Goal: Task Accomplishment & Management: Manage account settings

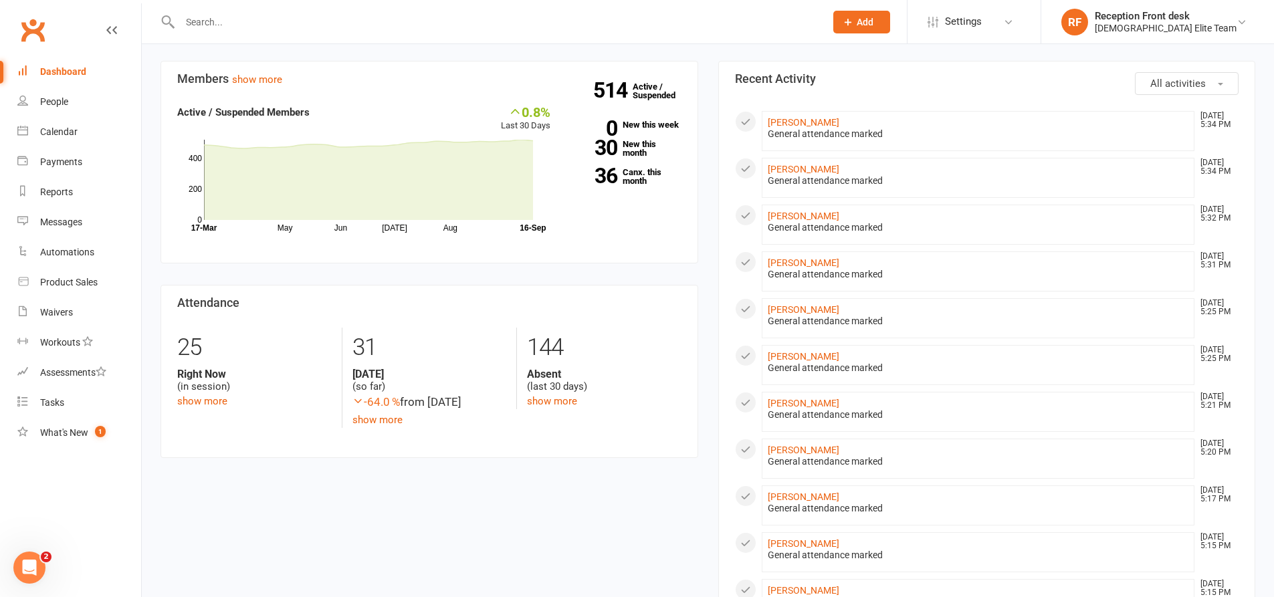
click at [217, 26] on input "text" at bounding box center [496, 22] width 640 height 19
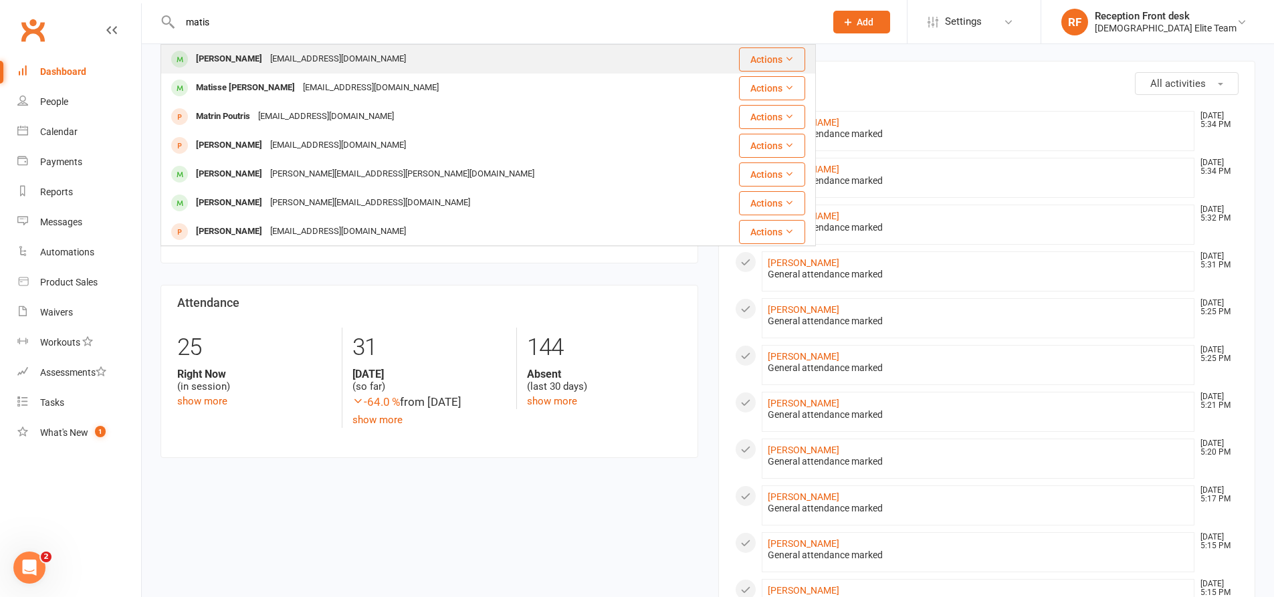
type input "matis"
click at [252, 55] on div "[PERSON_NAME]" at bounding box center [229, 58] width 74 height 19
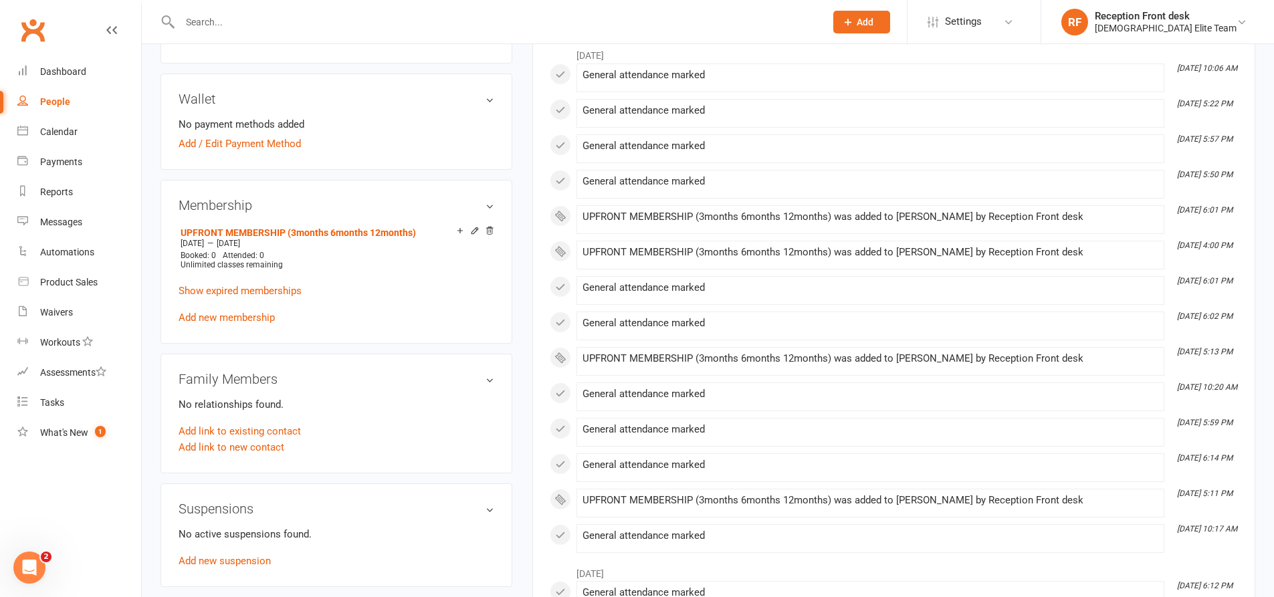
scroll to position [401, 0]
click at [477, 227] on icon at bounding box center [474, 229] width 9 height 9
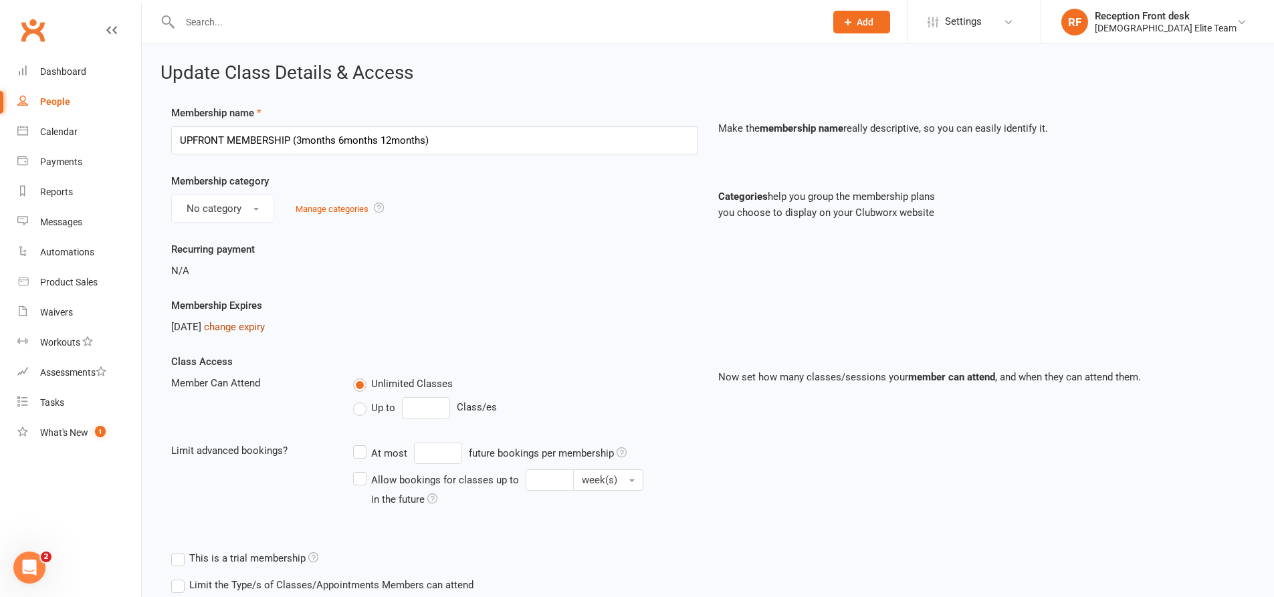
click at [265, 321] on link "change expiry" at bounding box center [234, 327] width 61 height 12
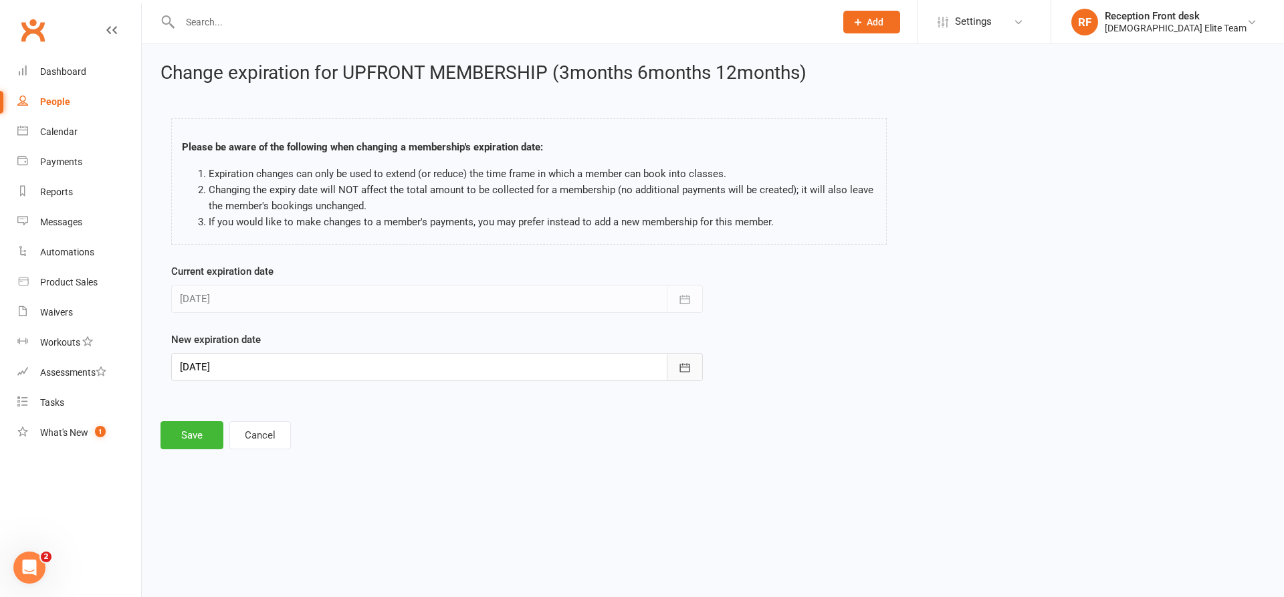
click at [684, 365] on icon "button" at bounding box center [684, 367] width 13 height 13
click at [288, 532] on span "23" at bounding box center [284, 528] width 11 height 11
type input "[DATE]"
click at [192, 437] on button "Save" at bounding box center [191, 435] width 63 height 28
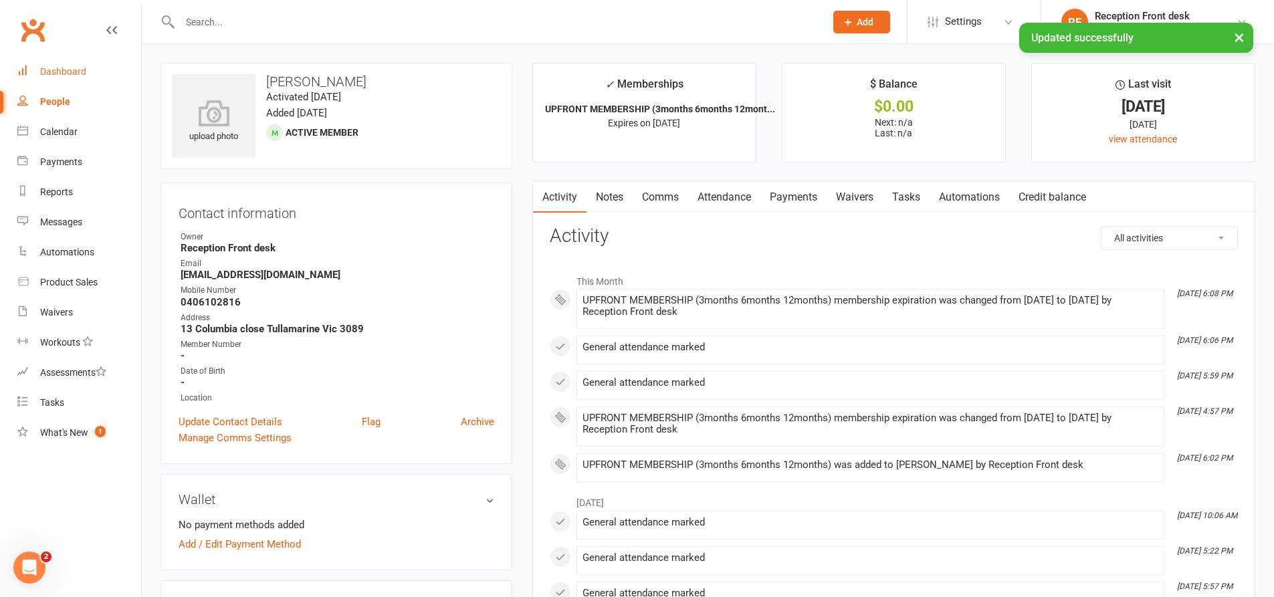
click at [65, 76] on div "Dashboard" at bounding box center [63, 71] width 46 height 11
